Goal: Task Accomplishment & Management: Manage account settings

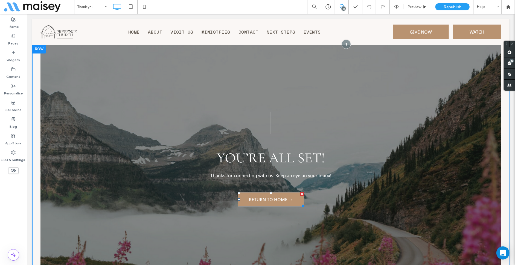
scroll to position [82, 0]
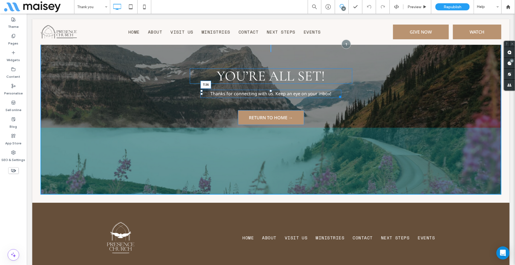
drag, startPoint x: 269, startPoint y: 90, endPoint x: 269, endPoint y: 93, distance: 3.8
click at [269, 92] on div at bounding box center [270, 91] width 2 height 2
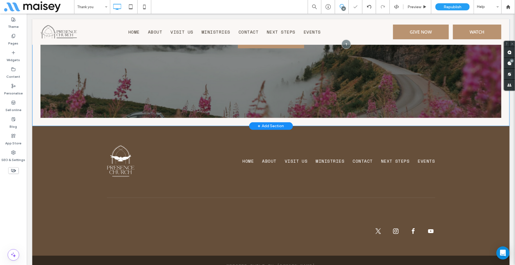
scroll to position [179, 0]
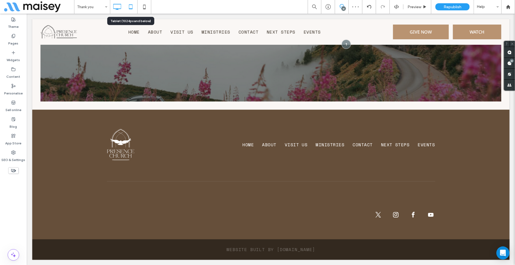
click at [136, 4] on icon at bounding box center [130, 6] width 11 height 11
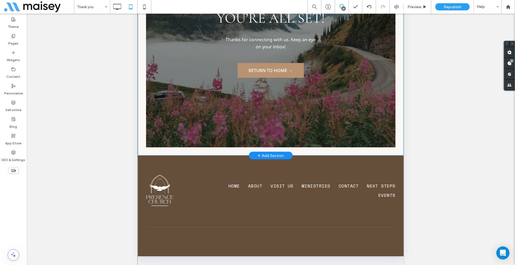
scroll to position [24, 0]
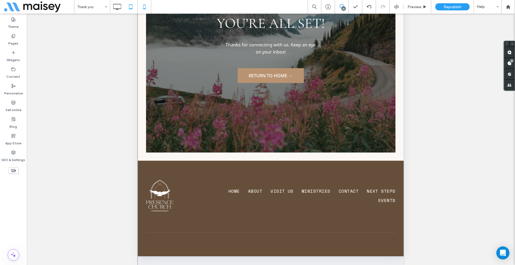
click at [141, 5] on icon at bounding box center [144, 6] width 11 height 11
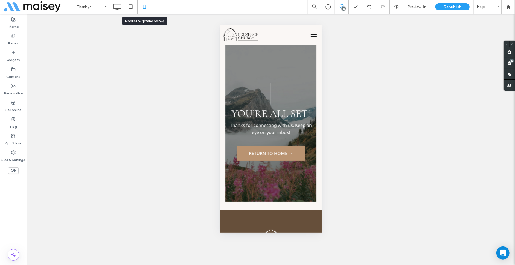
scroll to position [0, 0]
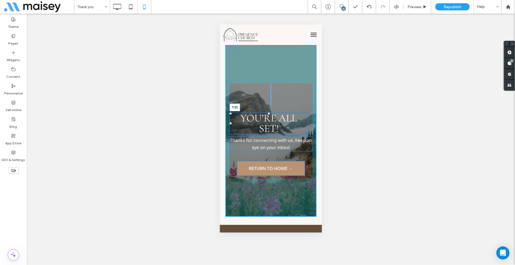
drag, startPoint x: 269, startPoint y: 108, endPoint x: 271, endPoint y: 113, distance: 4.9
click at [271, 113] on div "You’re All Set! T:25" at bounding box center [268, 123] width 79 height 22
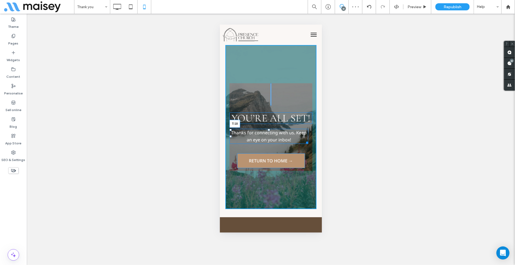
drag, startPoint x: 269, startPoint y: 137, endPoint x: 269, endPoint y: 139, distance: 2.7
click at [269, 131] on div at bounding box center [268, 130] width 2 height 2
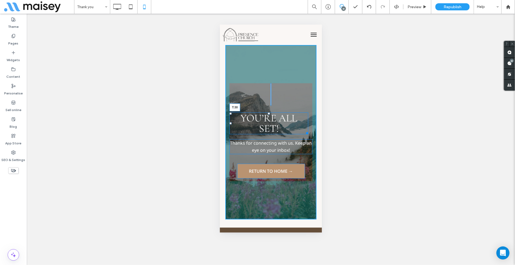
click at [271, 115] on div "You’re All Set! T:30" at bounding box center [268, 123] width 79 height 22
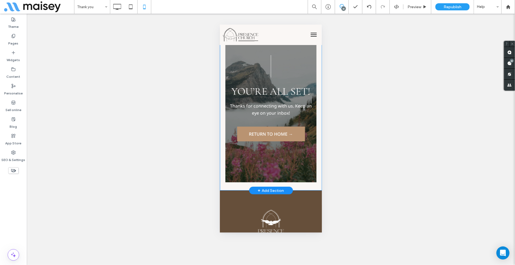
scroll to position [55, 0]
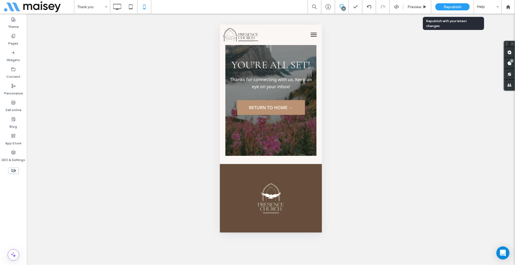
click at [439, 6] on div "Republish" at bounding box center [452, 6] width 34 height 7
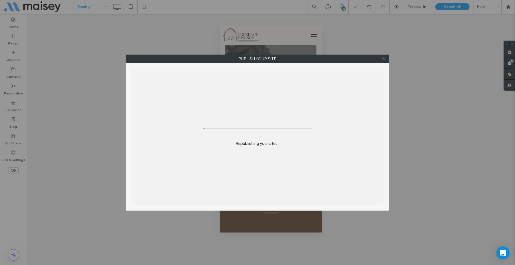
click at [86, 7] on div "Publish your site Republishing your site ..." at bounding box center [257, 132] width 515 height 265
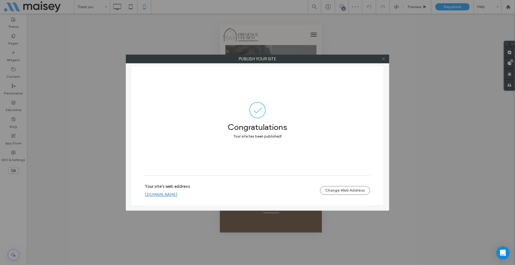
click at [385, 58] on icon at bounding box center [383, 59] width 4 height 4
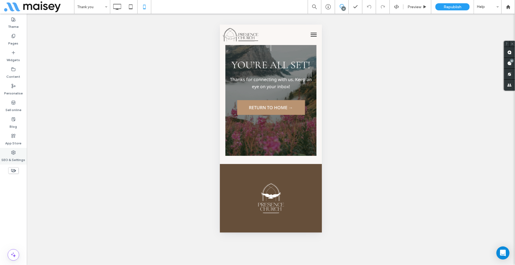
click at [18, 156] on label "SEO & Settings" at bounding box center [14, 159] width 24 height 8
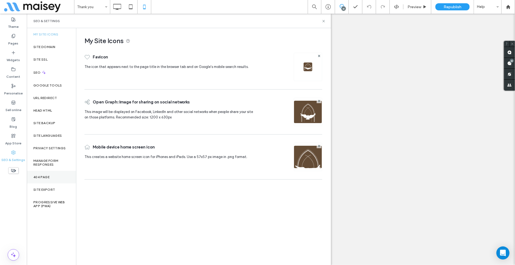
click at [54, 181] on div "404 Page" at bounding box center [51, 177] width 49 height 13
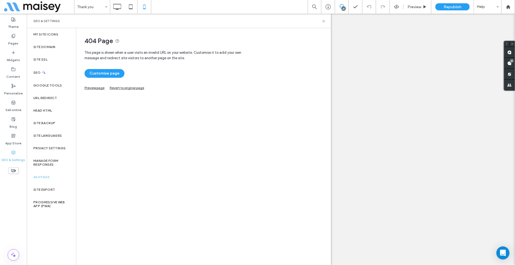
click at [101, 88] on link "Preview page" at bounding box center [94, 87] width 20 height 3
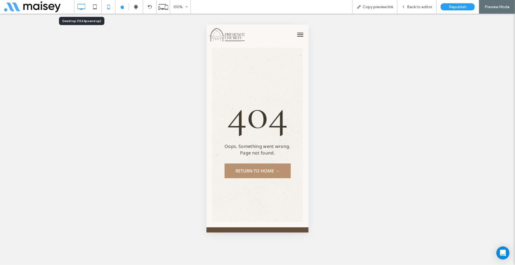
click at [83, 4] on icon at bounding box center [81, 6] width 11 height 11
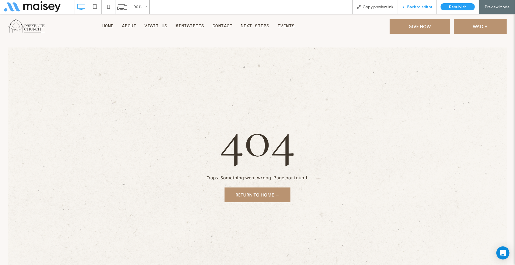
click at [418, 5] on span "Back to editor" at bounding box center [419, 7] width 25 height 5
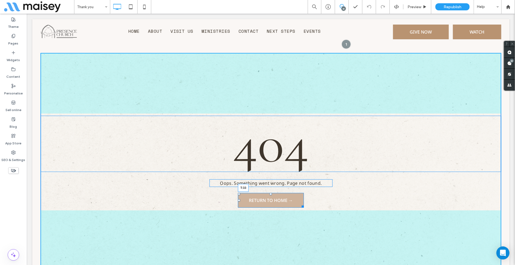
drag, startPoint x: 269, startPoint y: 194, endPoint x: 269, endPoint y: 197, distance: 3.9
click at [269, 195] on div at bounding box center [270, 194] width 2 height 2
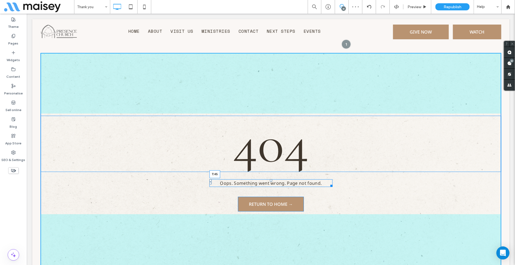
drag, startPoint x: 269, startPoint y: 180, endPoint x: 359, endPoint y: 188, distance: 90.6
click at [270, 184] on div "Oops. Something went wrong. Page not found. T:45" at bounding box center [270, 183] width 123 height 8
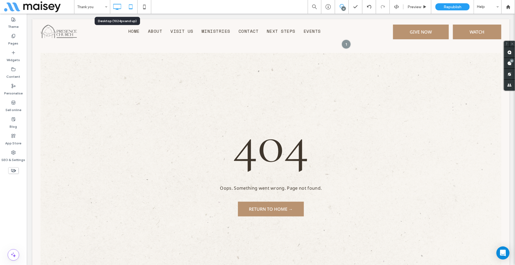
click at [130, 5] on use at bounding box center [131, 6] width 4 height 5
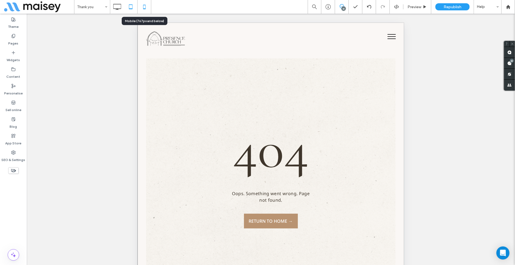
click at [147, 5] on icon at bounding box center [144, 6] width 11 height 11
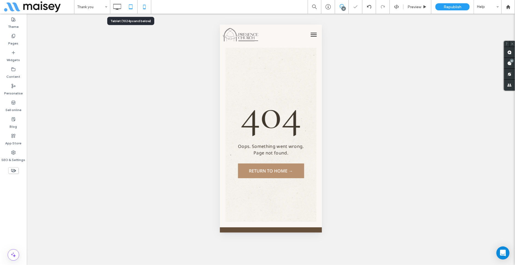
click at [132, 10] on icon at bounding box center [130, 6] width 11 height 11
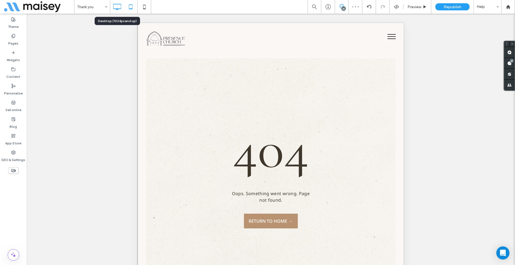
click at [118, 2] on icon at bounding box center [117, 6] width 11 height 11
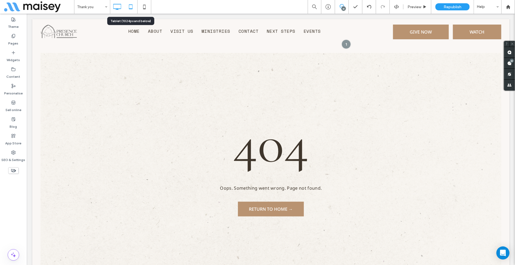
click at [129, 7] on use at bounding box center [131, 6] width 4 height 5
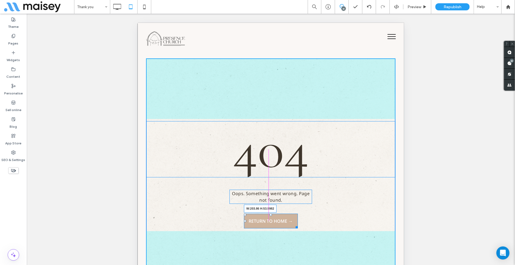
drag, startPoint x: 290, startPoint y: 226, endPoint x: 293, endPoint y: 226, distance: 3.0
click at [293, 226] on div at bounding box center [295, 226] width 4 height 4
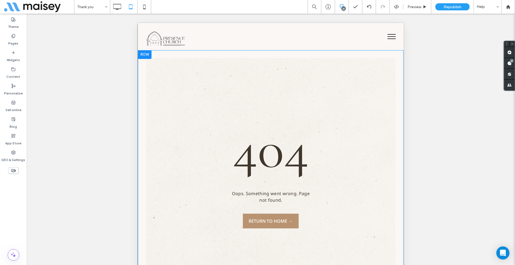
scroll to position [103, 0]
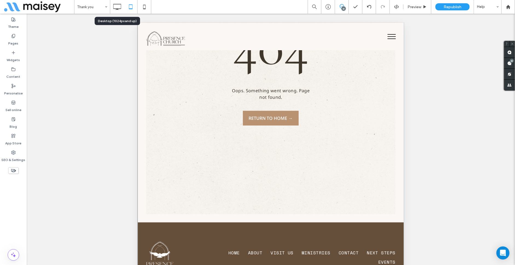
drag, startPoint x: 122, startPoint y: 9, endPoint x: 172, endPoint y: 9, distance: 50.0
click at [122, 9] on icon at bounding box center [117, 6] width 11 height 11
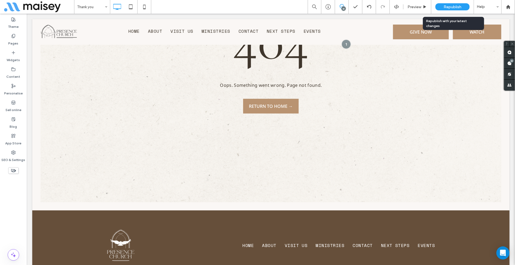
click at [466, 8] on div "Republish" at bounding box center [452, 6] width 34 height 7
